Goal: Download file/media

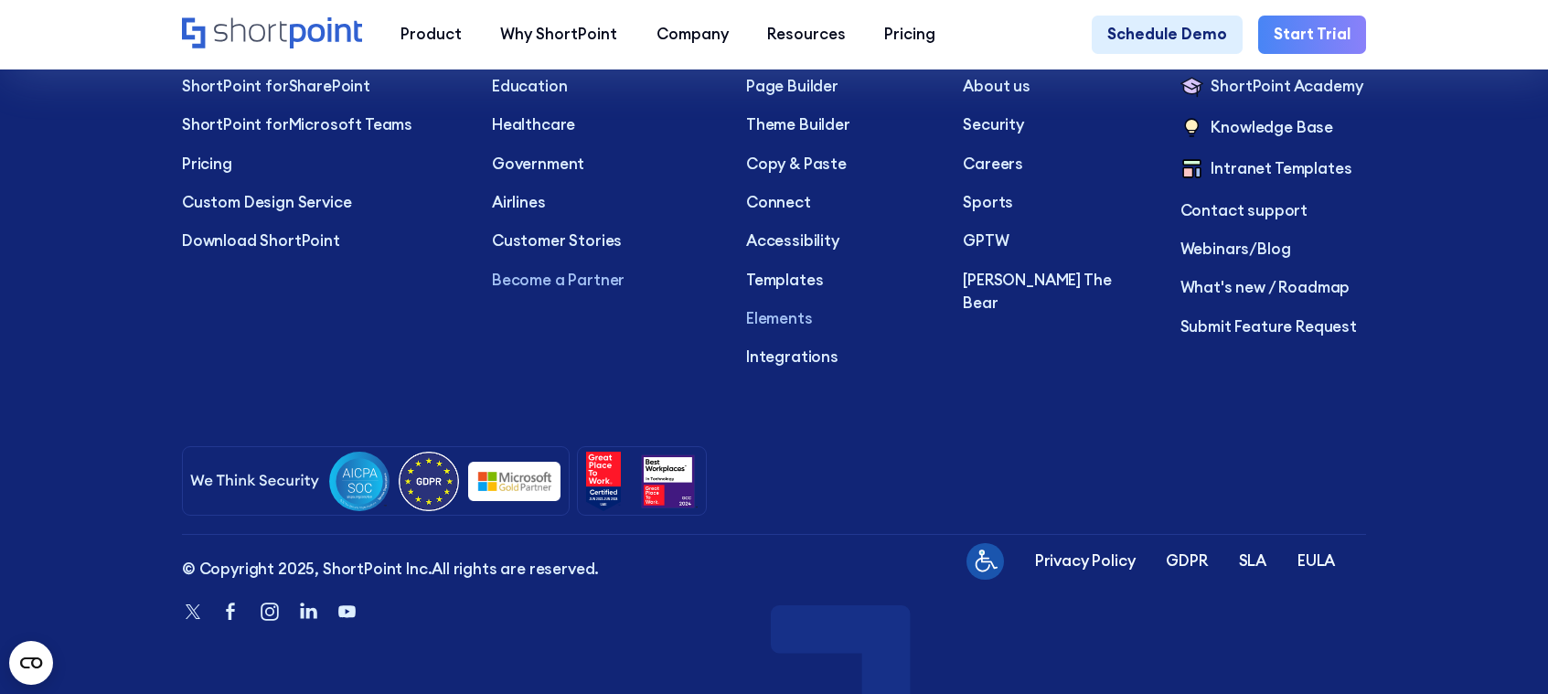
scroll to position [5868, 0]
click at [308, 611] on icon "Linkedin" at bounding box center [307, 611] width 23 height 23
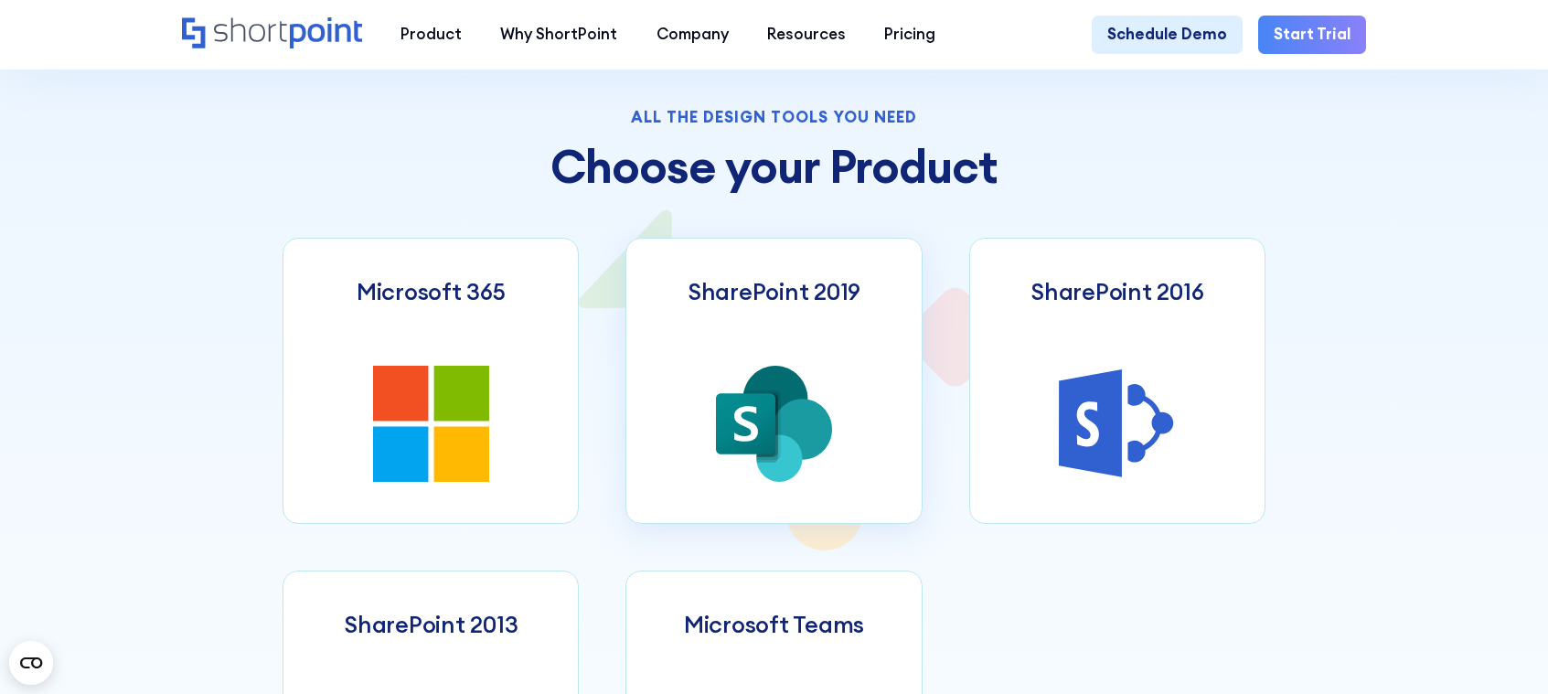
scroll to position [823, 0]
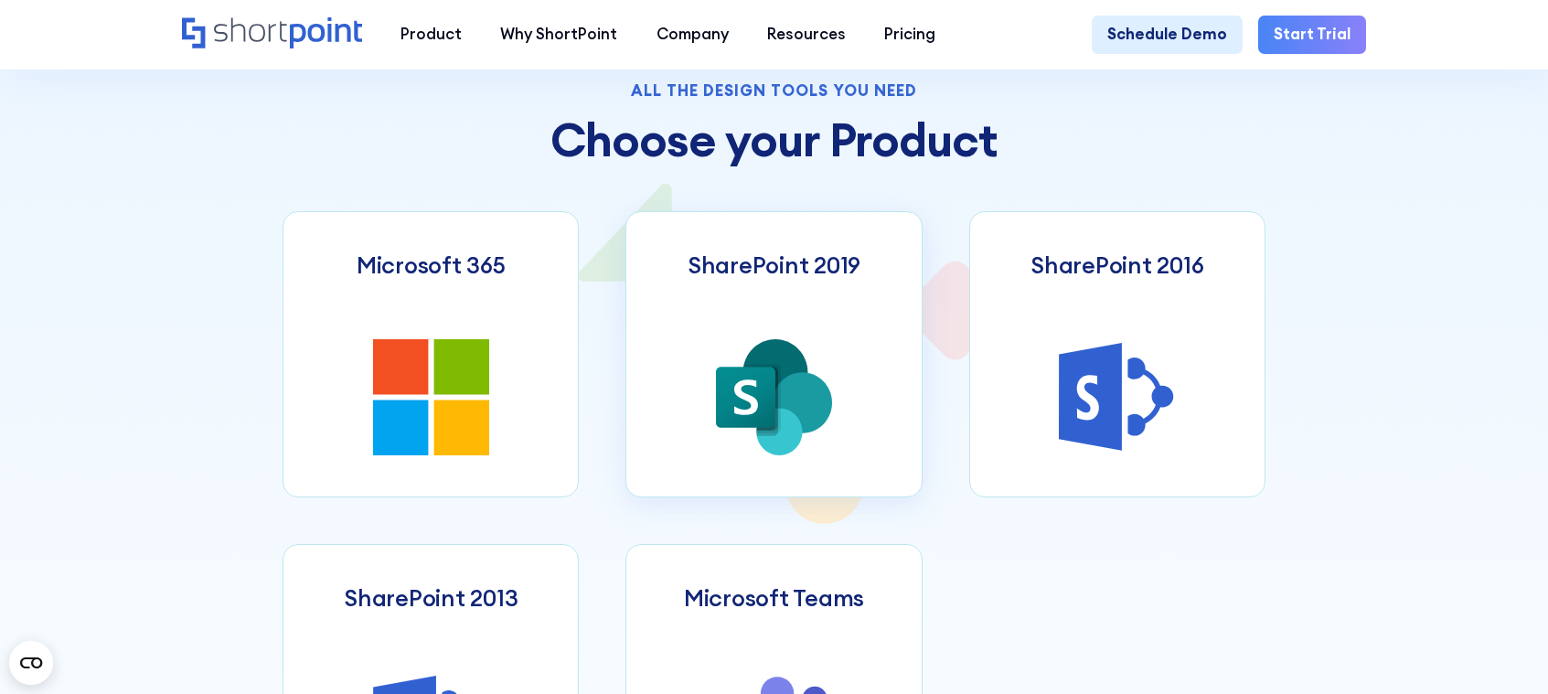
click at [792, 422] on icon at bounding box center [802, 402] width 59 height 61
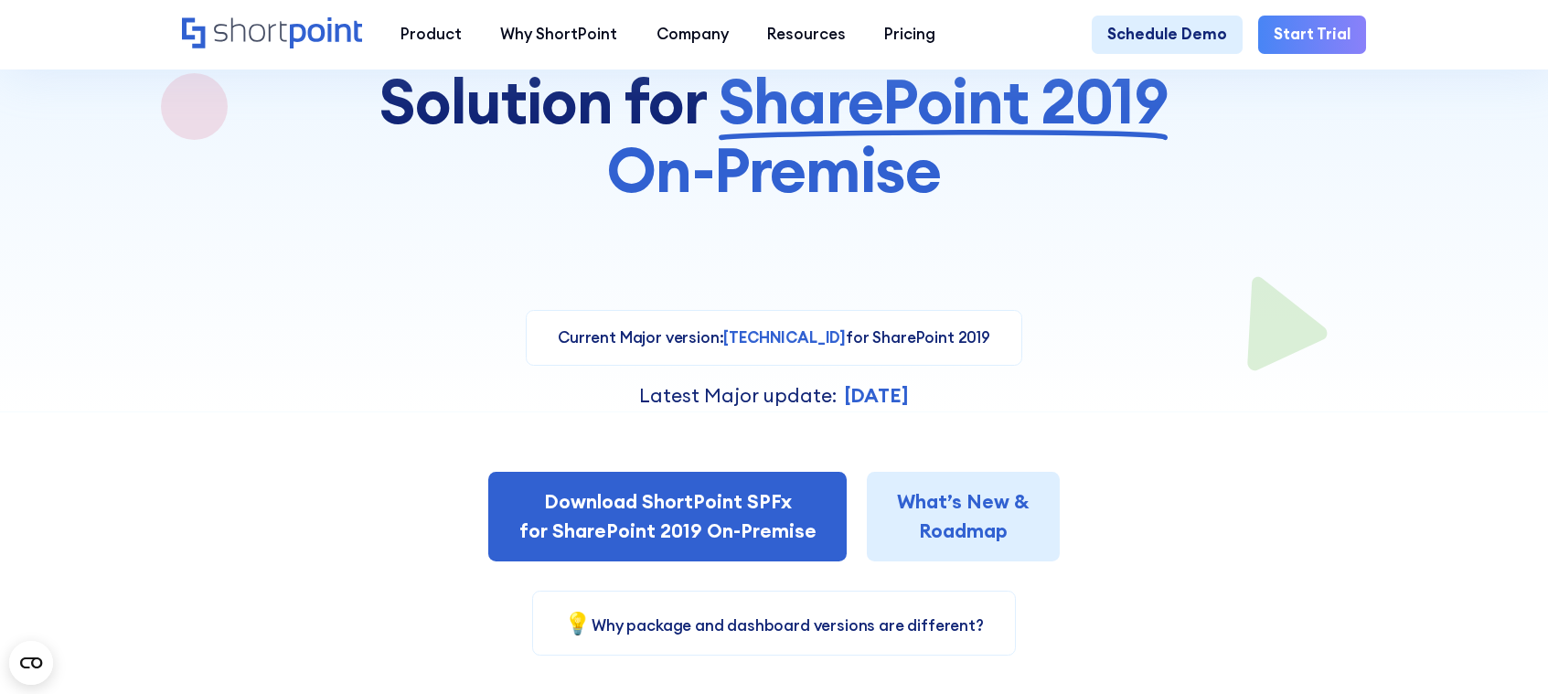
scroll to position [457, 0]
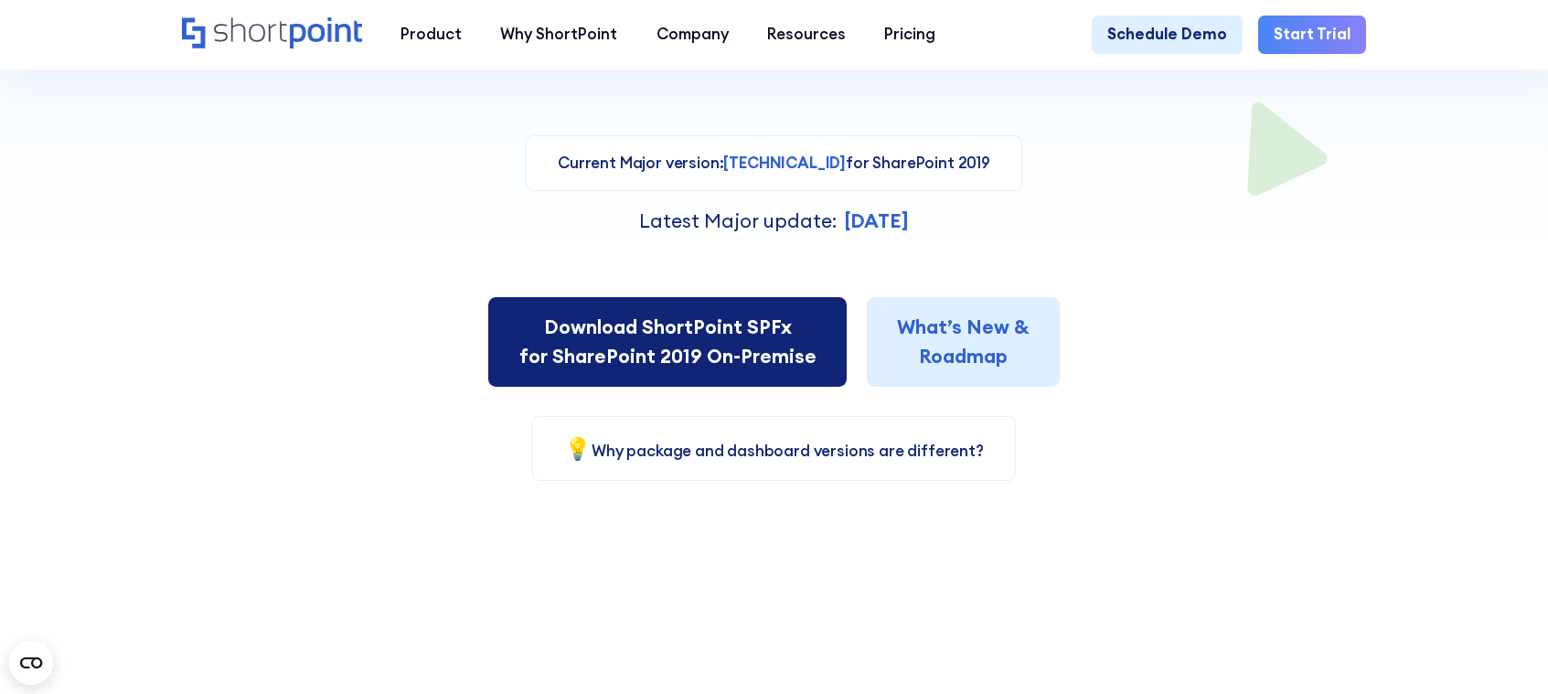
click at [702, 376] on link "Download ShortPoint SPFx for SharePoint 2019 On-Premise" at bounding box center [667, 341] width 359 height 89
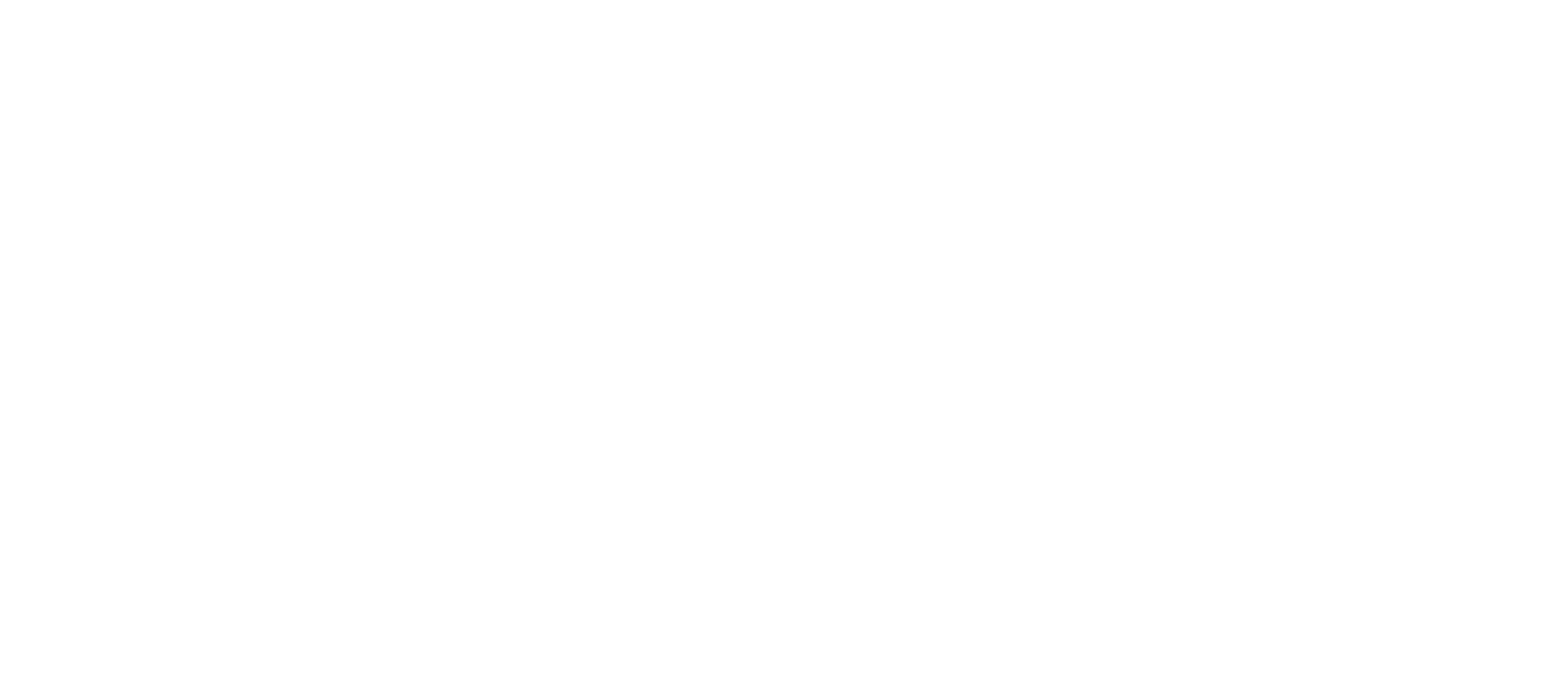
select select "SharePoint 2019 (On-Premise)"
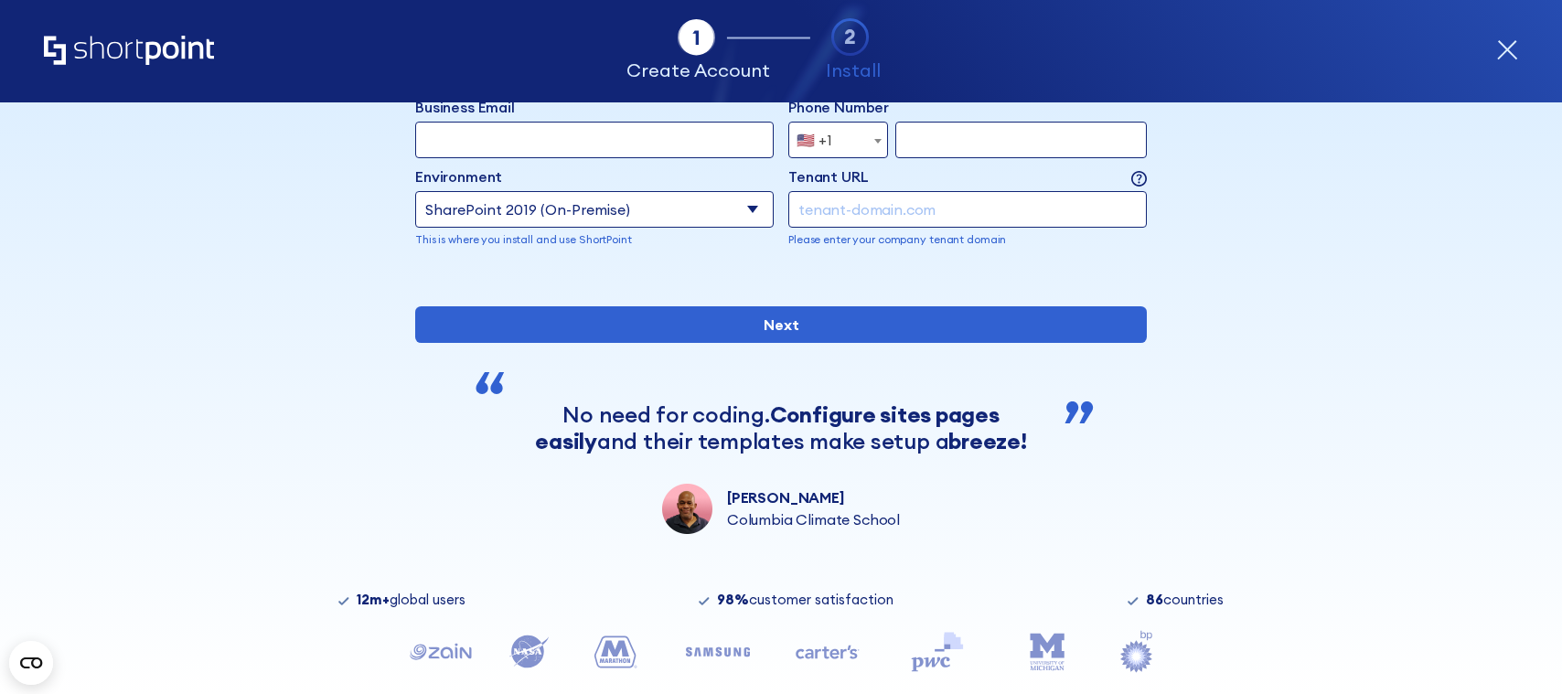
scroll to position [298, 0]
